Goal: Information Seeking & Learning: Understand process/instructions

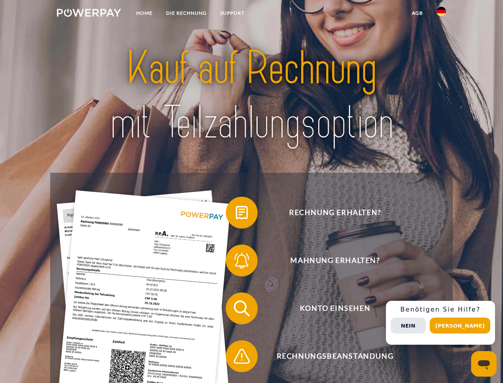
click at [89, 14] on img at bounding box center [89, 13] width 64 height 8
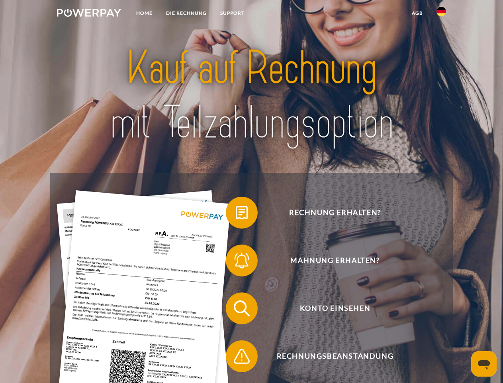
click at [442, 14] on img at bounding box center [442, 12] width 10 height 10
click at [417, 13] on link "agb" at bounding box center [417, 13] width 25 height 14
click at [236, 214] on span at bounding box center [230, 213] width 40 height 40
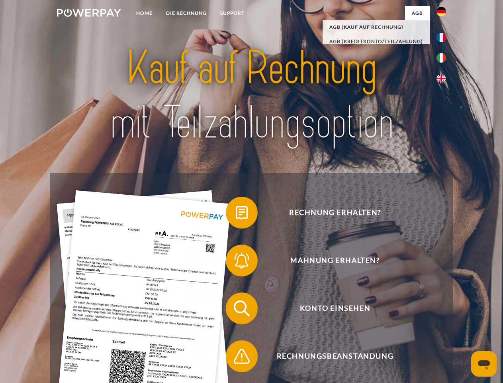
click at [236, 262] on span at bounding box center [230, 260] width 40 height 40
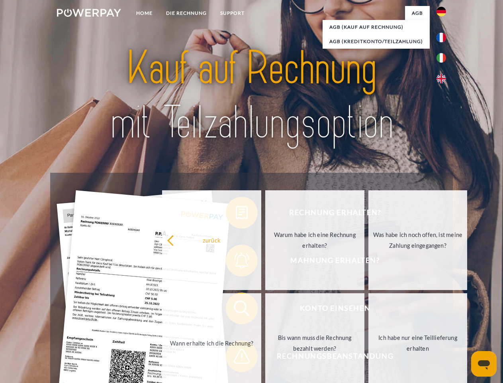
click at [265, 310] on link "Bis wann muss die Rechnung bezahlt werden?" at bounding box center [314, 343] width 99 height 100
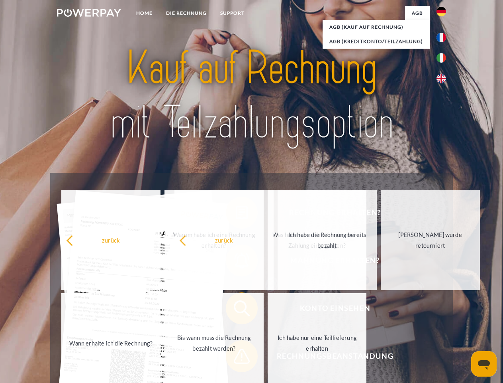
click at [236, 358] on span at bounding box center [230, 356] width 40 height 40
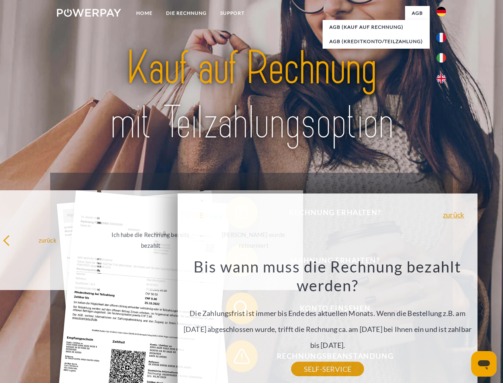
click at [444, 322] on div "Rechnung erhalten? Mahnung erhalten? Konto einsehen" at bounding box center [251, 332] width 403 height 319
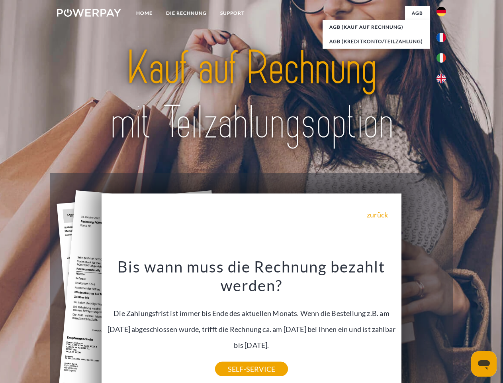
click at [424, 324] on span "Konto einsehen" at bounding box center [335, 308] width 195 height 32
click at [463, 325] on header "Home DIE RECHNUNG SUPPORT" at bounding box center [251, 275] width 503 height 550
